Goal: Browse casually

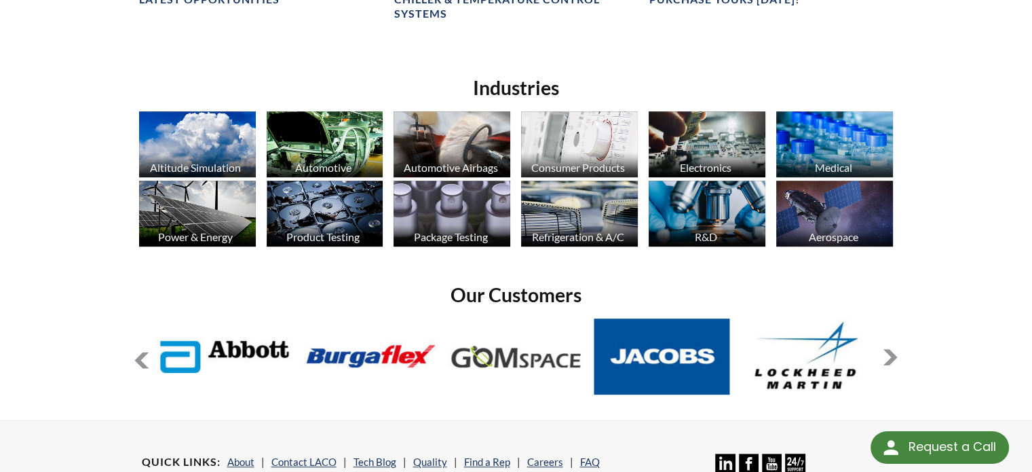
scroll to position [1086, 0]
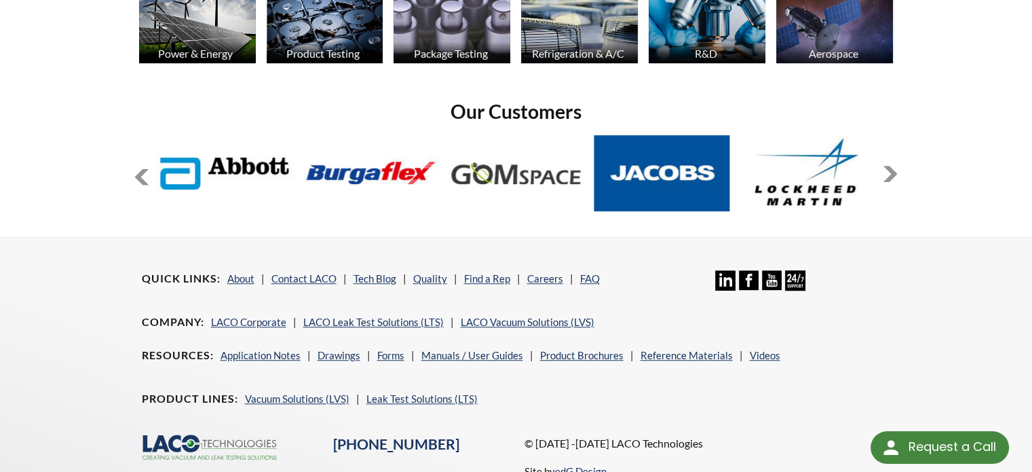
click at [893, 170] on button at bounding box center [890, 174] width 16 height 16
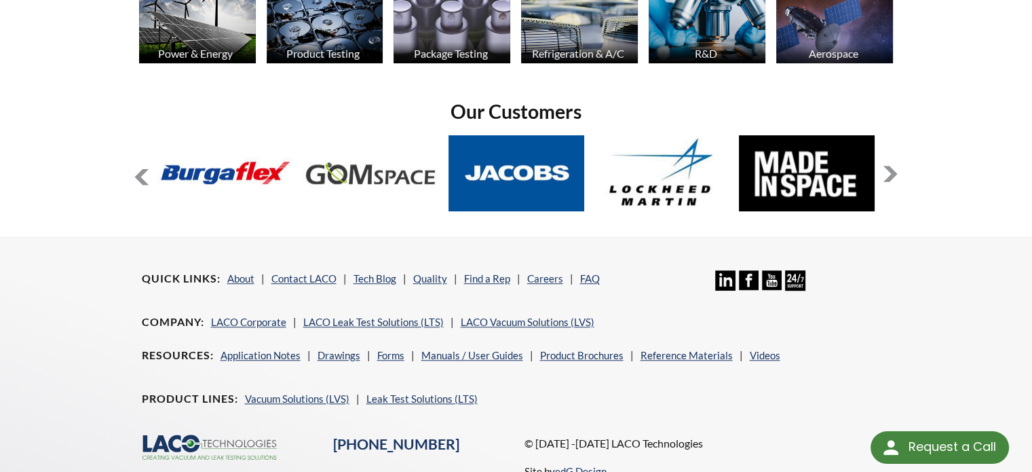
click at [893, 170] on button at bounding box center [890, 174] width 16 height 16
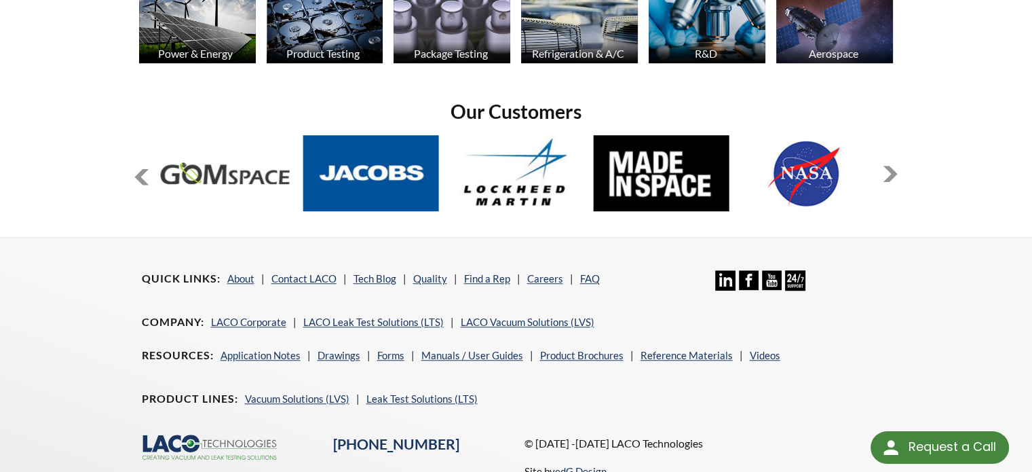
click at [893, 170] on button at bounding box center [890, 174] width 16 height 16
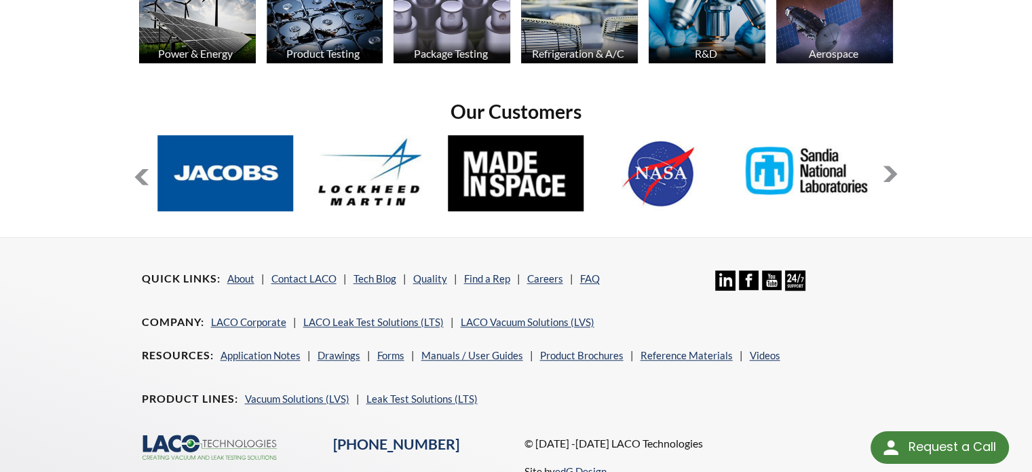
click at [893, 170] on button at bounding box center [890, 174] width 16 height 16
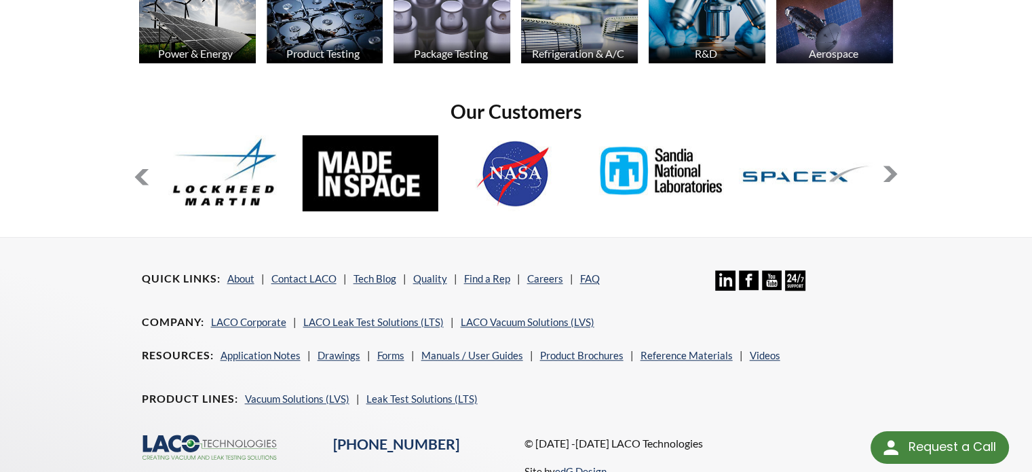
click at [893, 170] on button at bounding box center [890, 174] width 16 height 16
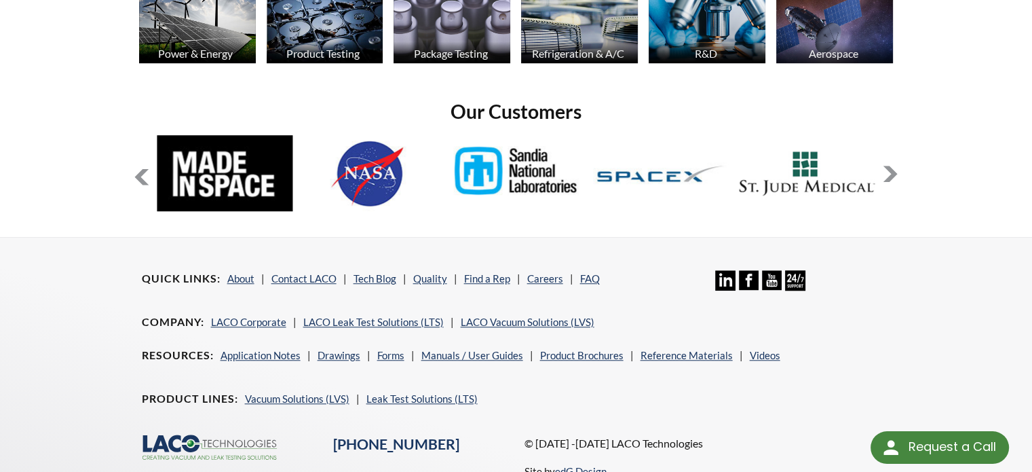
click at [893, 170] on button at bounding box center [890, 174] width 16 height 16
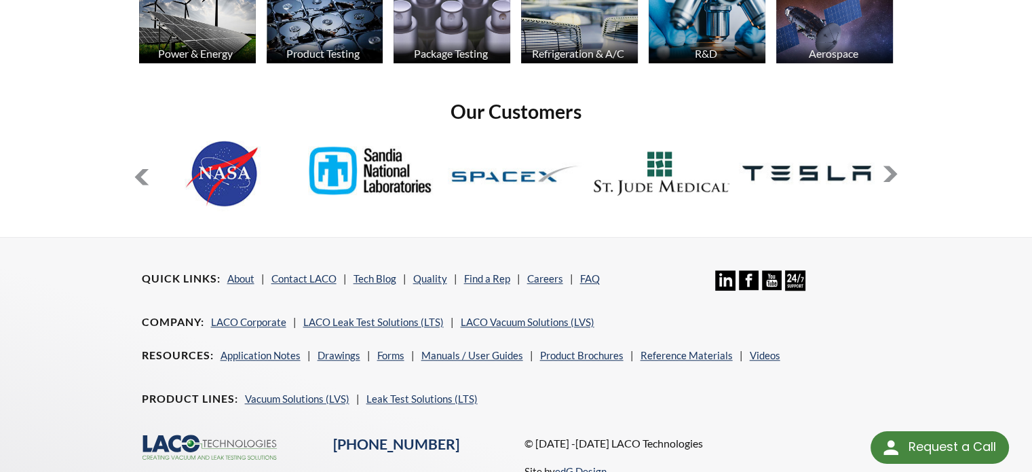
click at [893, 170] on button at bounding box center [890, 174] width 16 height 16
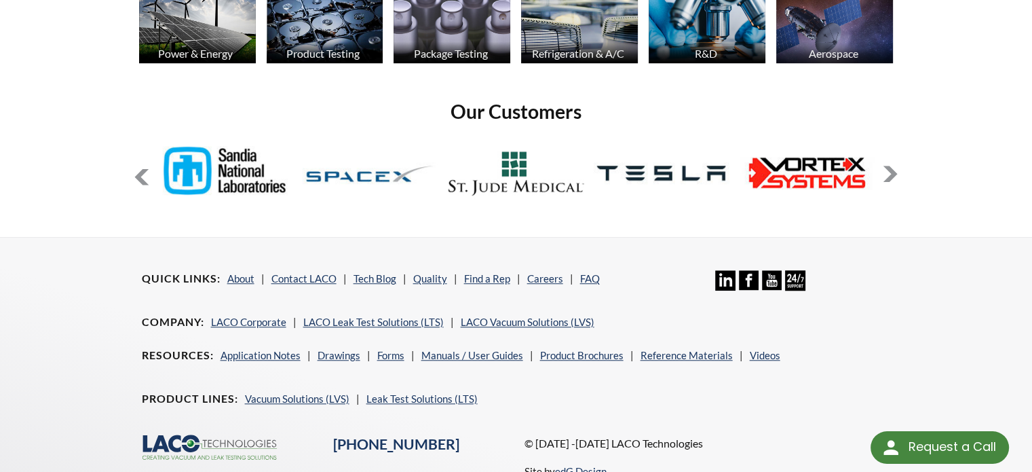
click at [893, 170] on button at bounding box center [890, 174] width 16 height 16
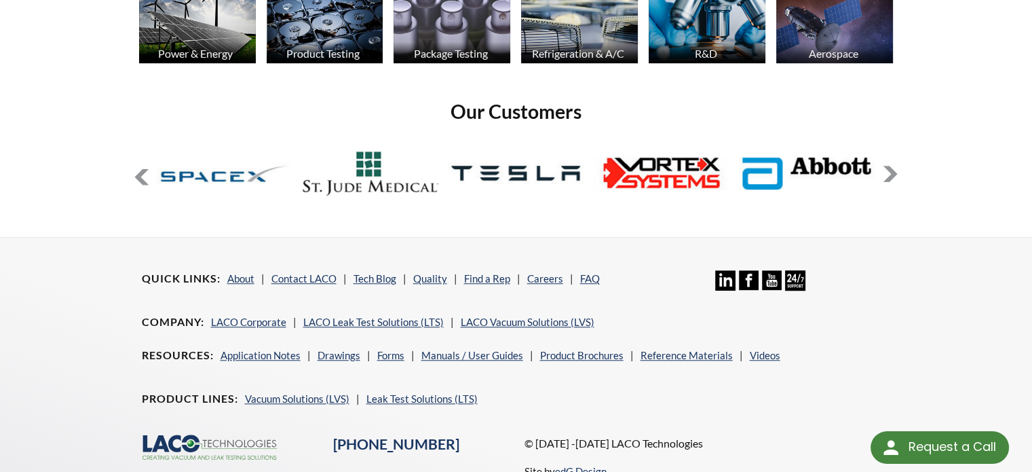
click at [893, 170] on button at bounding box center [890, 174] width 16 height 16
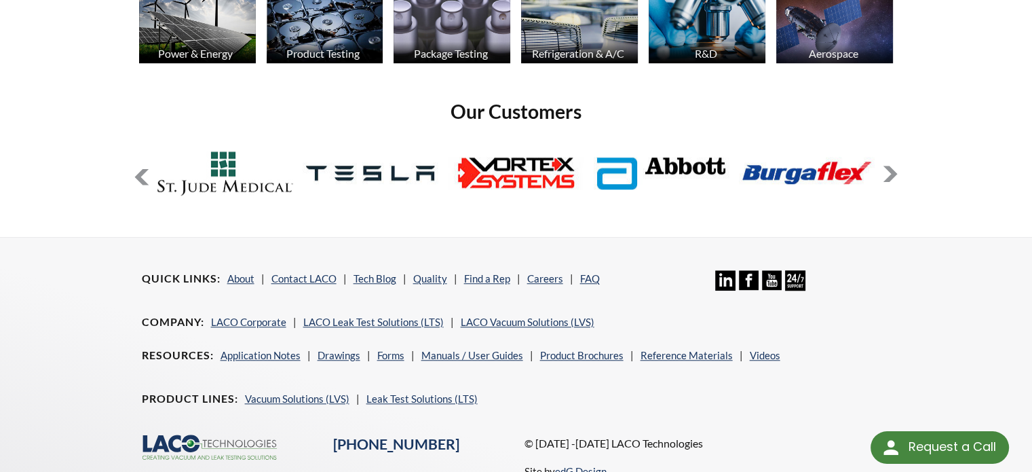
click at [893, 170] on button at bounding box center [890, 174] width 16 height 16
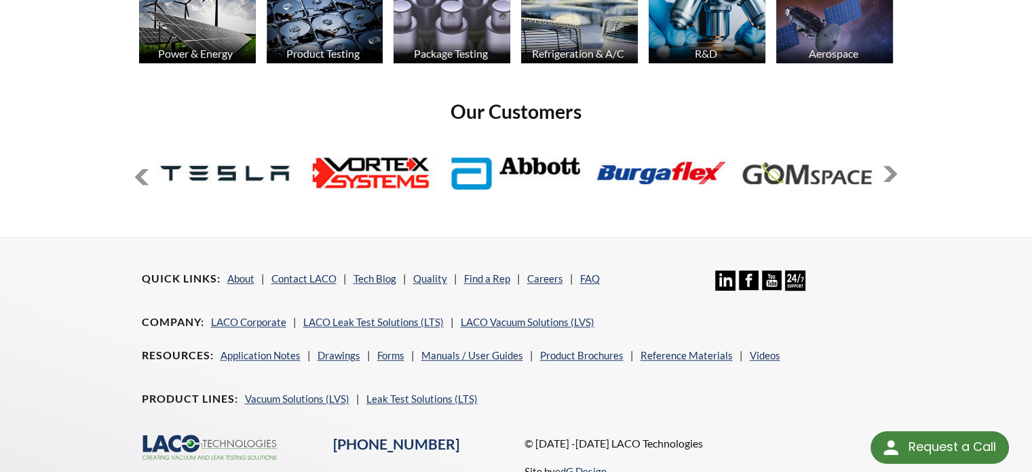
click at [893, 170] on button at bounding box center [890, 174] width 16 height 16
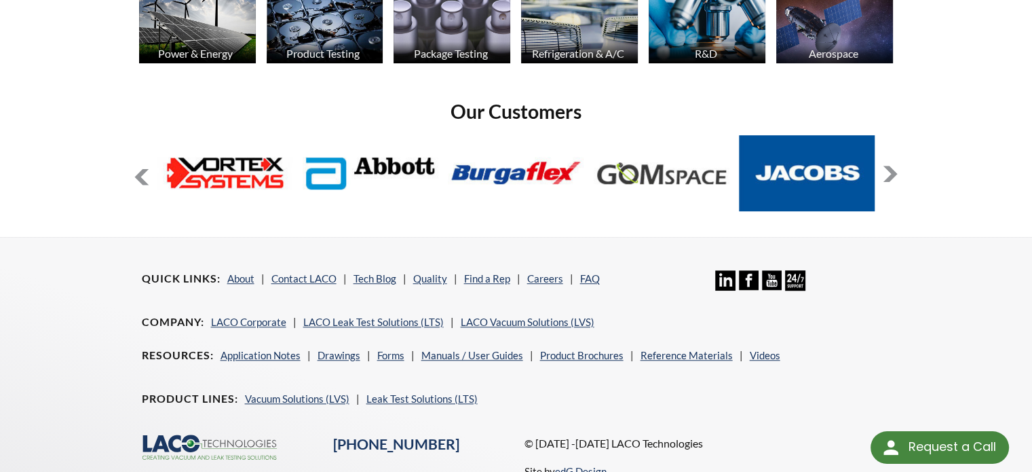
click at [893, 170] on button at bounding box center [890, 174] width 16 height 16
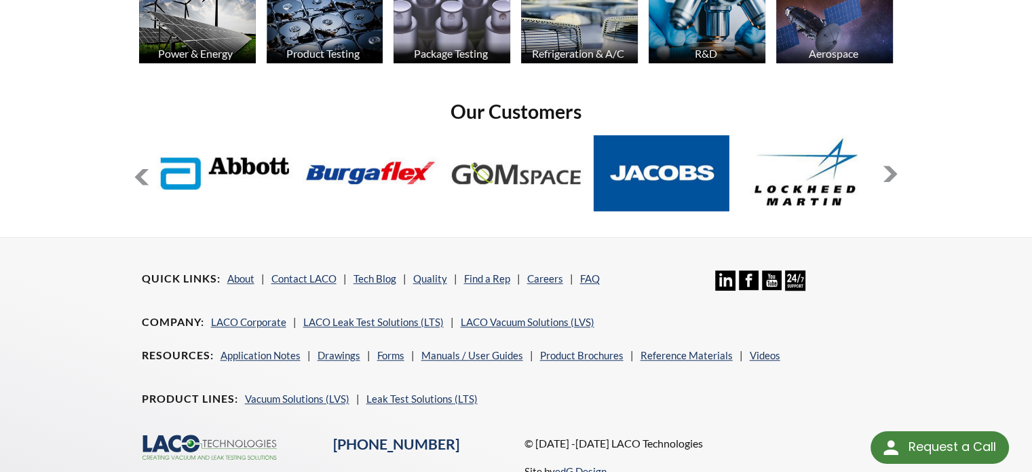
click at [893, 170] on button at bounding box center [890, 174] width 16 height 16
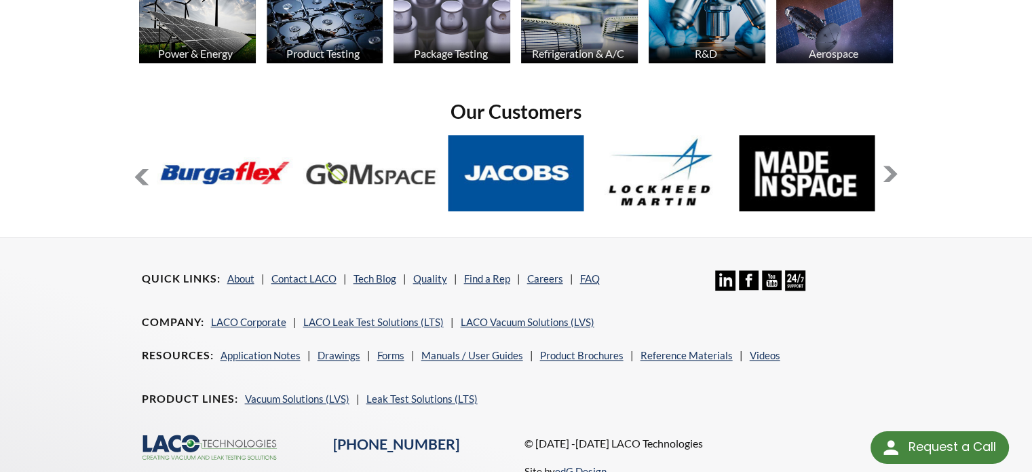
click at [893, 170] on button at bounding box center [890, 174] width 16 height 16
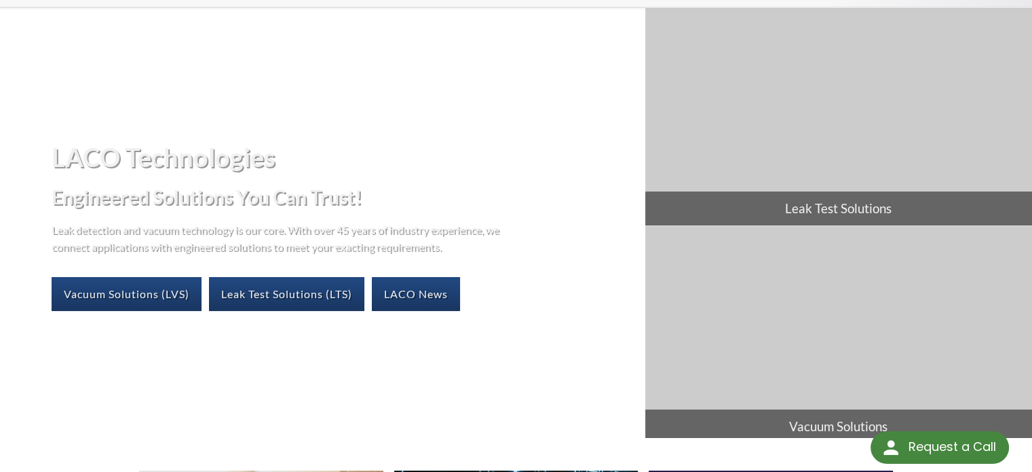
scroll to position [0, 0]
